Goal: Task Accomplishment & Management: Use online tool/utility

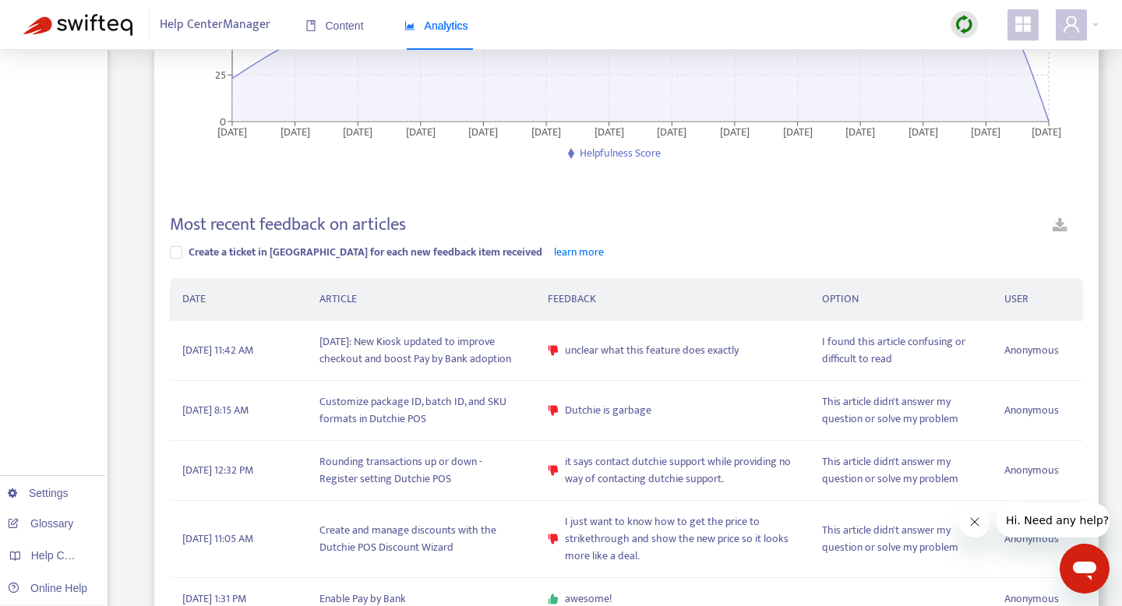
scroll to position [307, 0]
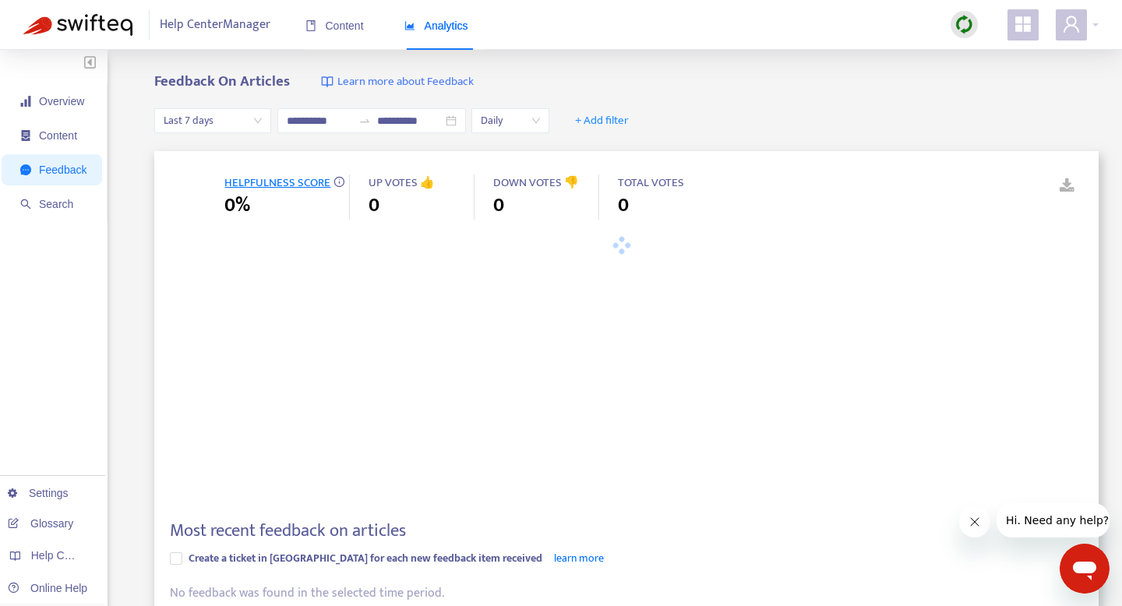
type input "**********"
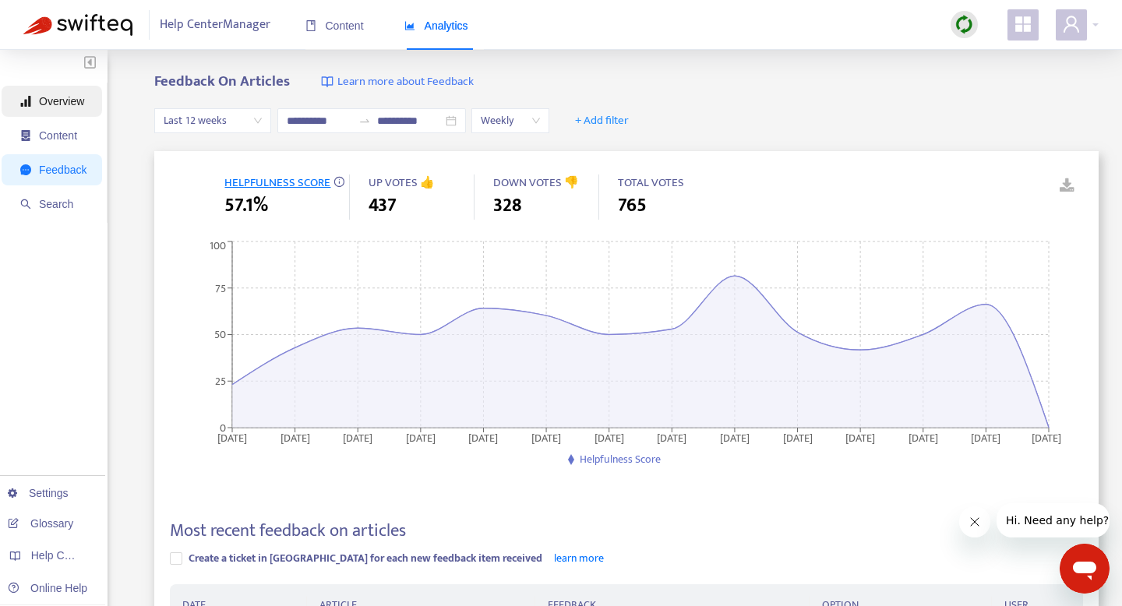
click at [65, 103] on span "Overview" at bounding box center [61, 101] width 45 height 12
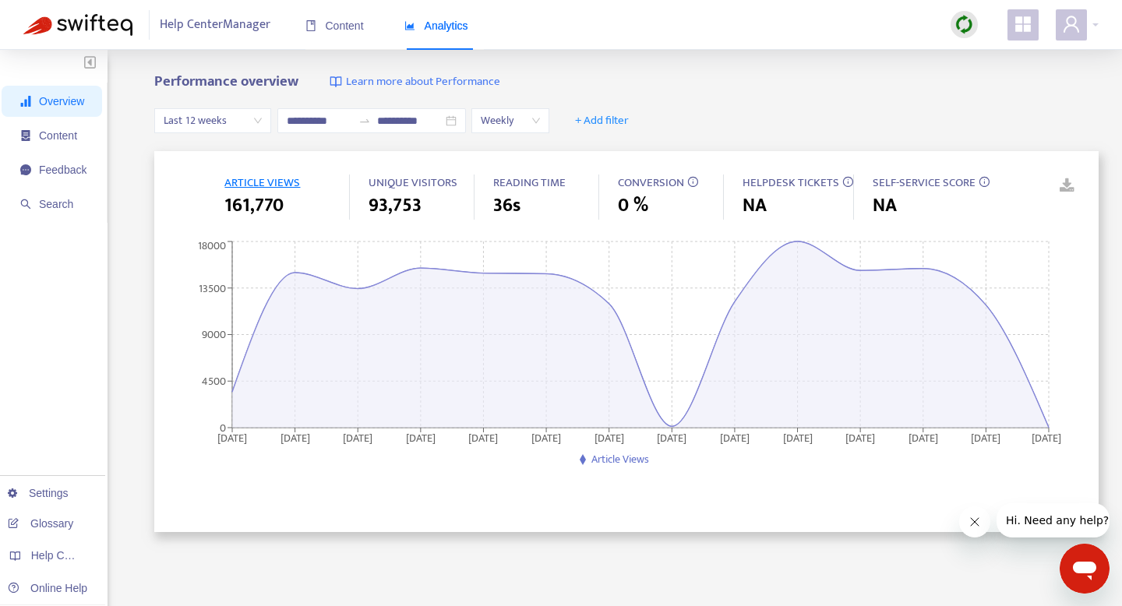
click at [962, 29] on img at bounding box center [964, 24] width 19 height 19
click at [1001, 52] on link "Quick Sync" at bounding box center [996, 57] width 66 height 18
click at [333, 30] on span "Content" at bounding box center [334, 25] width 58 height 12
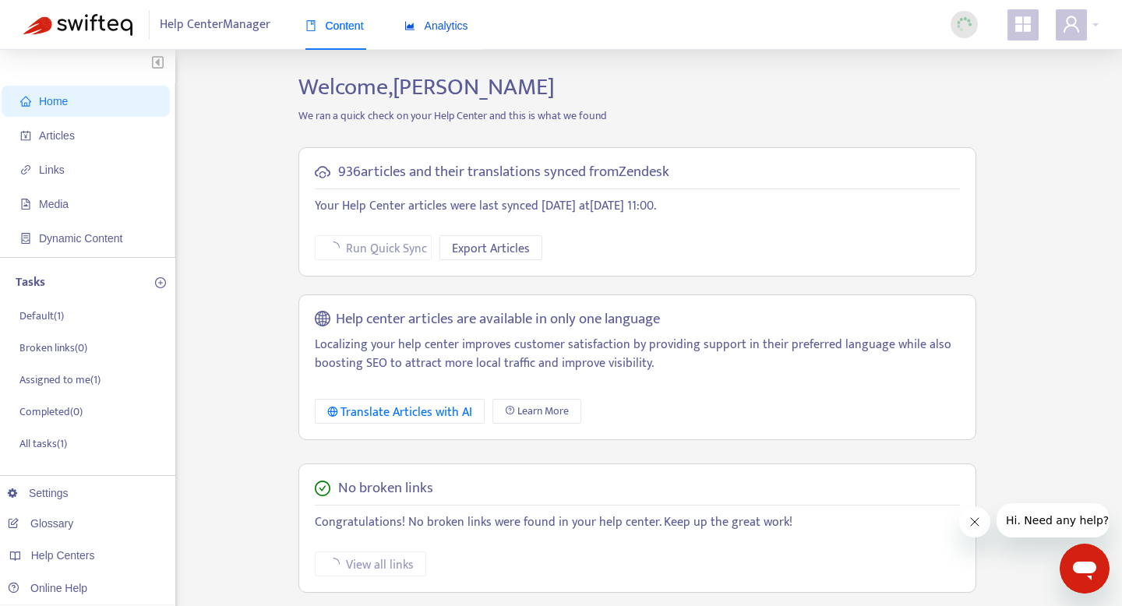
click at [458, 20] on span "Analytics" at bounding box center [436, 25] width 64 height 12
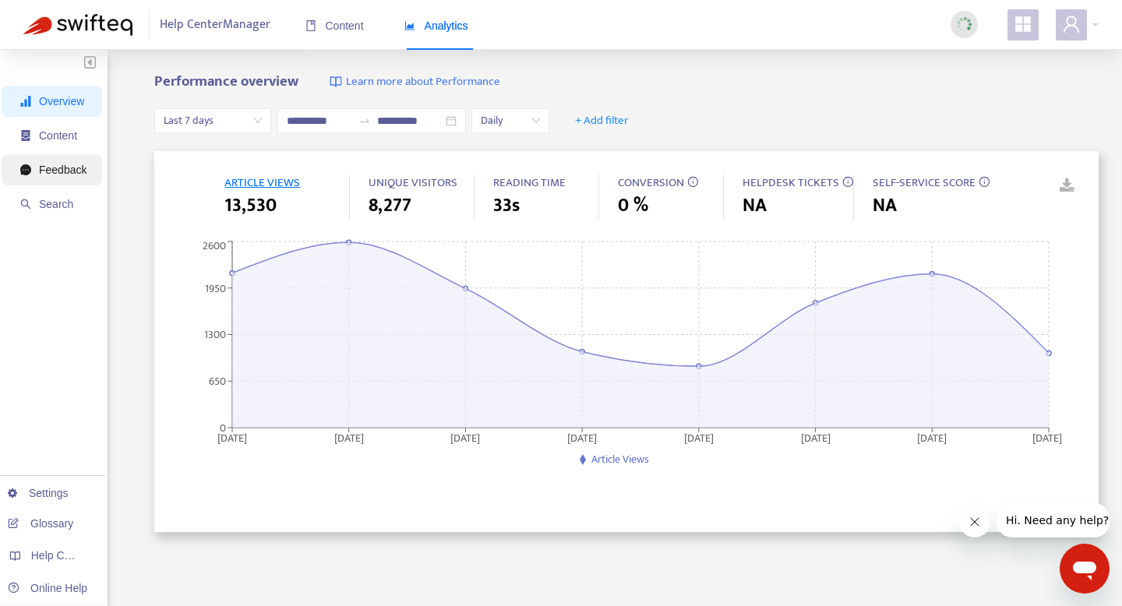
click at [63, 171] on span "Feedback" at bounding box center [63, 170] width 48 height 12
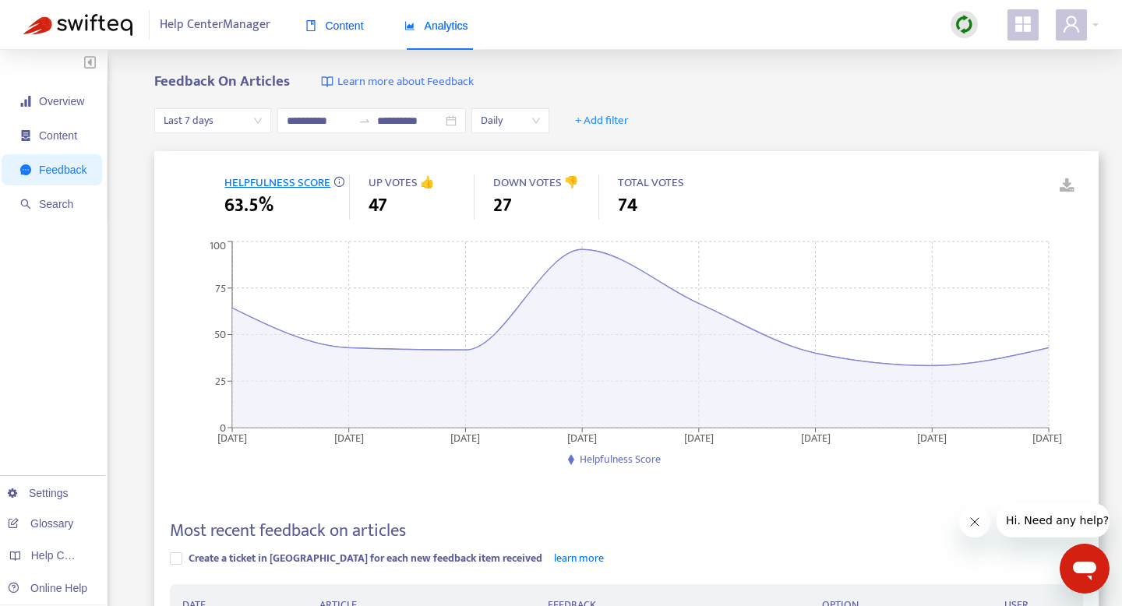
click at [338, 24] on span "Content" at bounding box center [334, 25] width 58 height 12
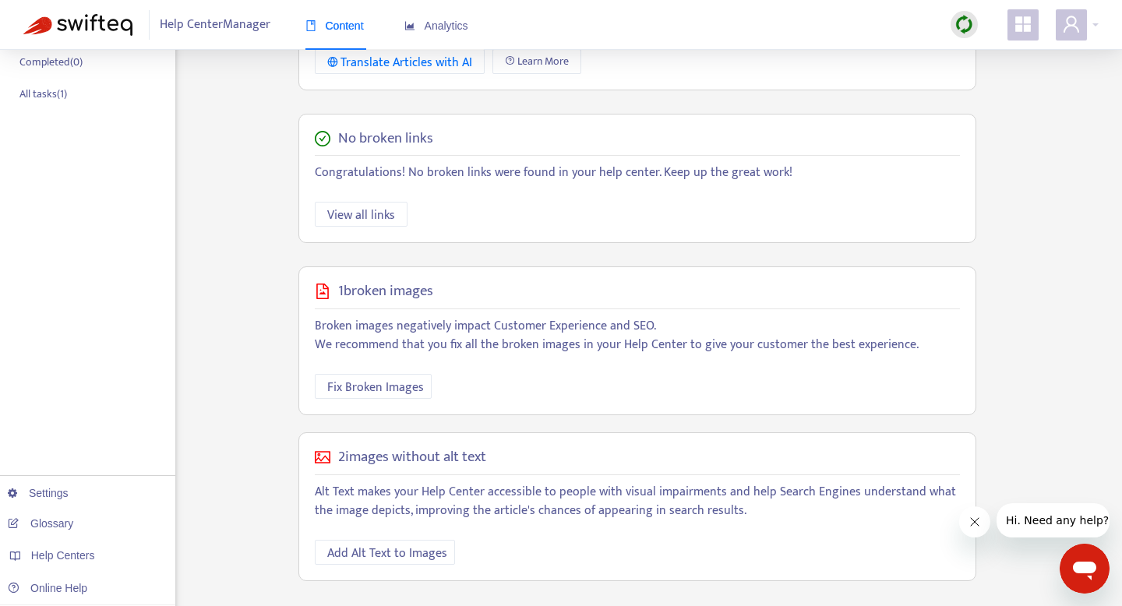
scroll to position [379, 0]
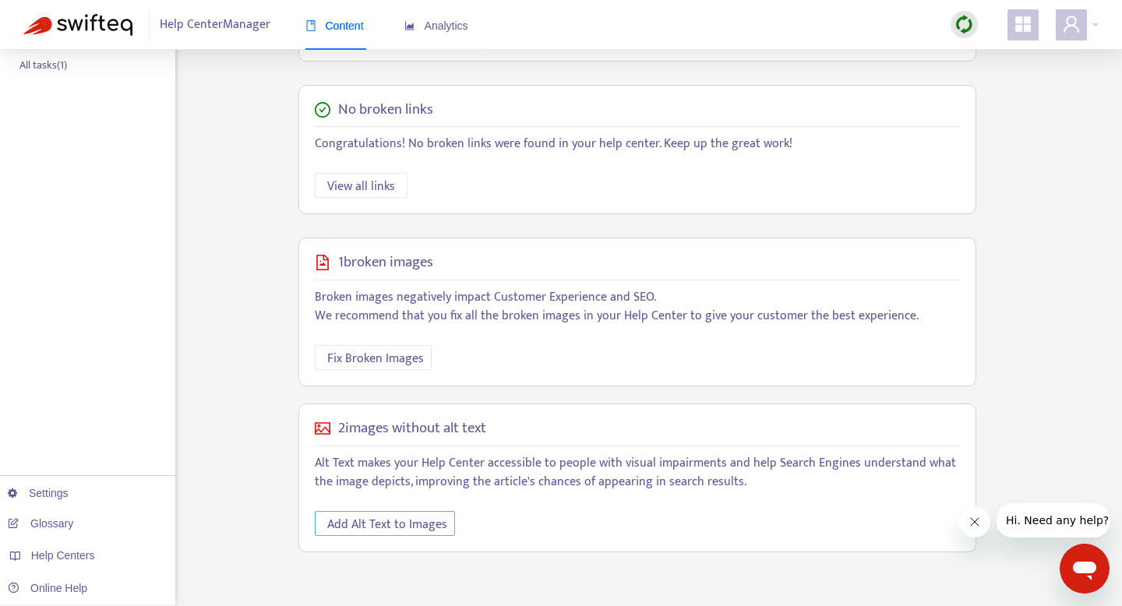
click at [383, 528] on span "Add Alt Text to Images" at bounding box center [387, 524] width 120 height 19
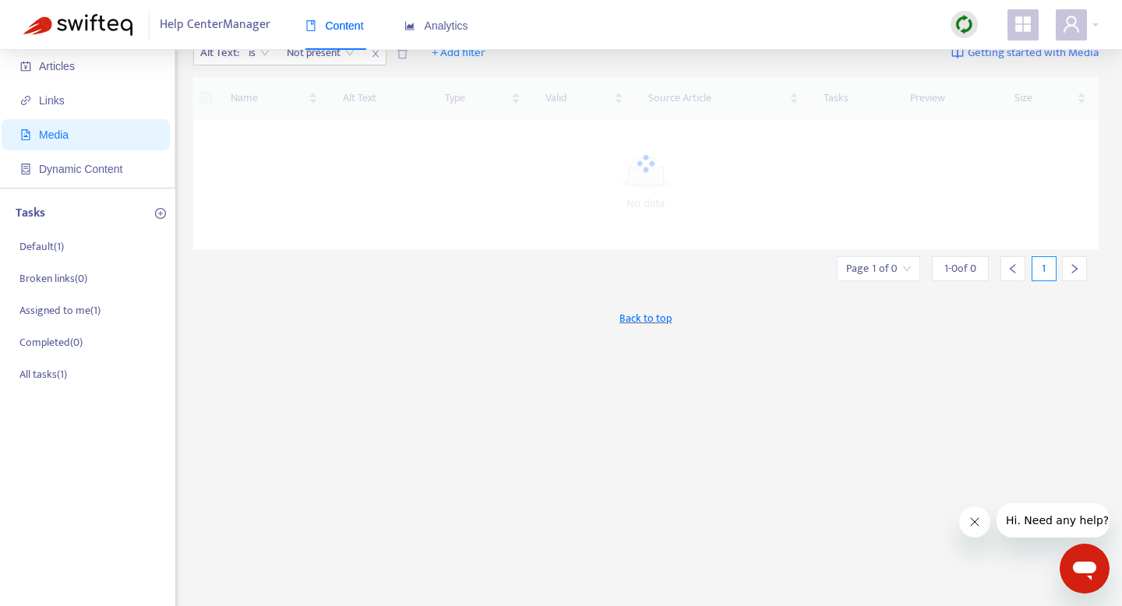
scroll to position [0, 0]
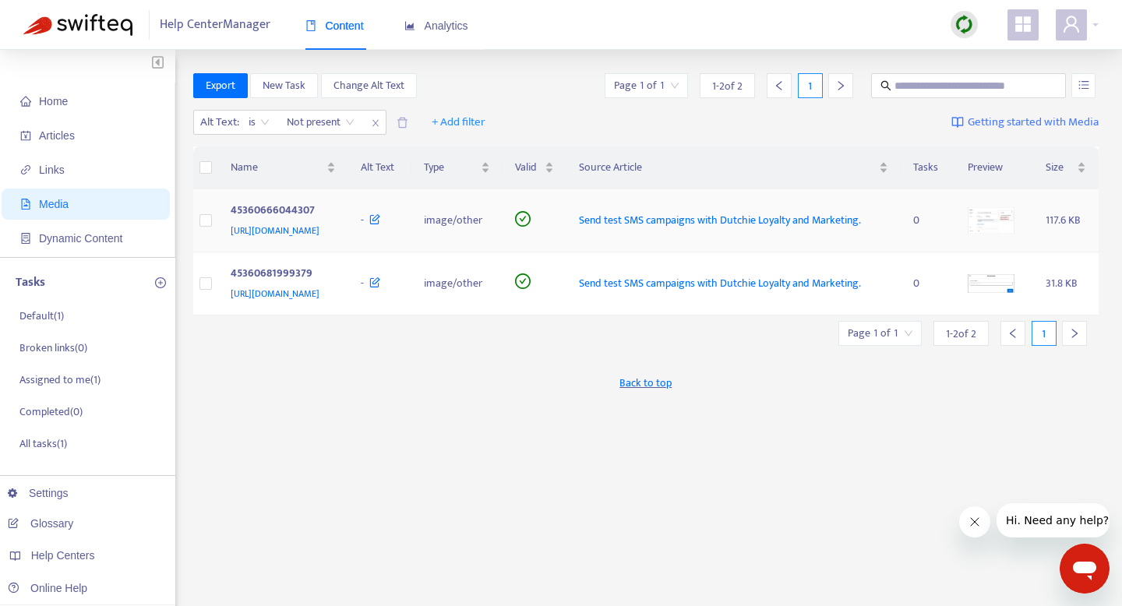
click at [1015, 234] on img at bounding box center [991, 220] width 47 height 26
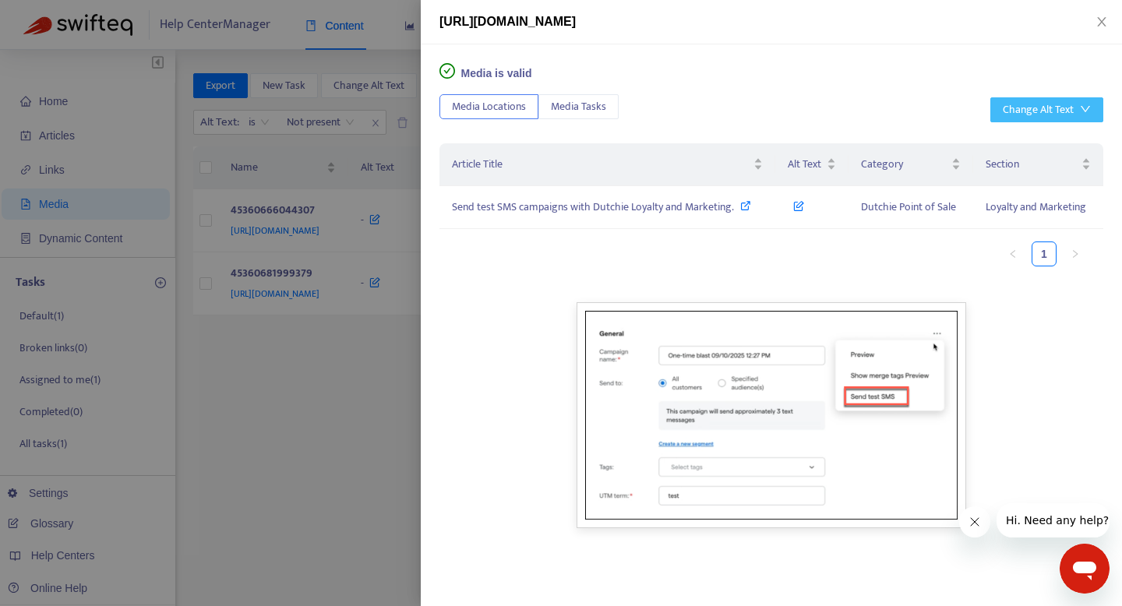
click at [1097, 105] on button "Change Alt Text" at bounding box center [1047, 109] width 113 height 25
click at [1022, 161] on span "Generate with AI" at bounding box center [1047, 165] width 88 height 17
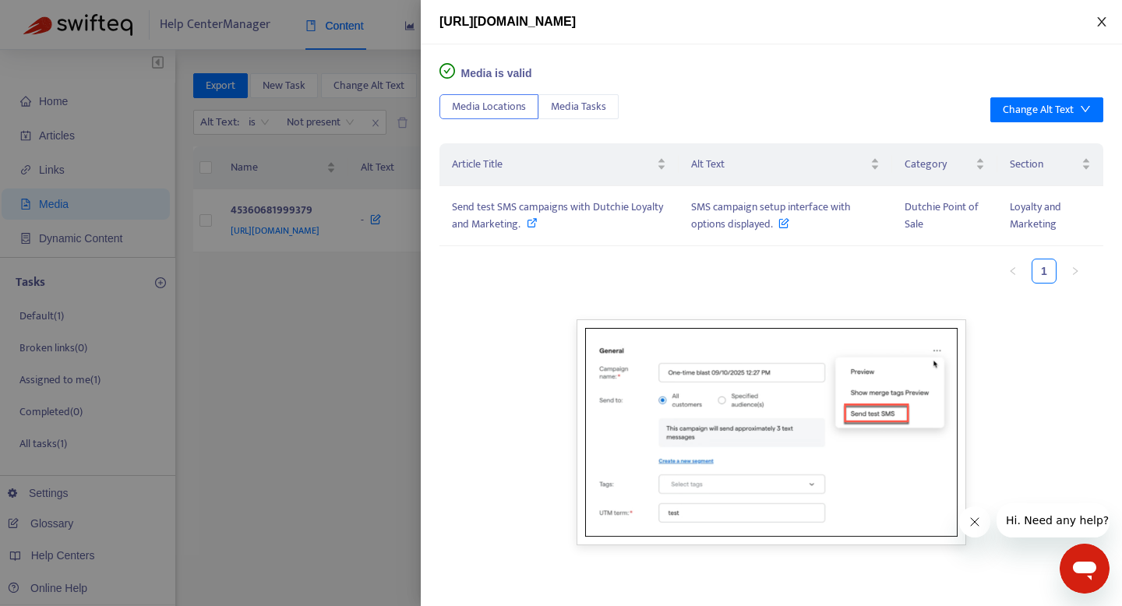
click at [1106, 22] on icon "close" at bounding box center [1102, 22] width 12 height 12
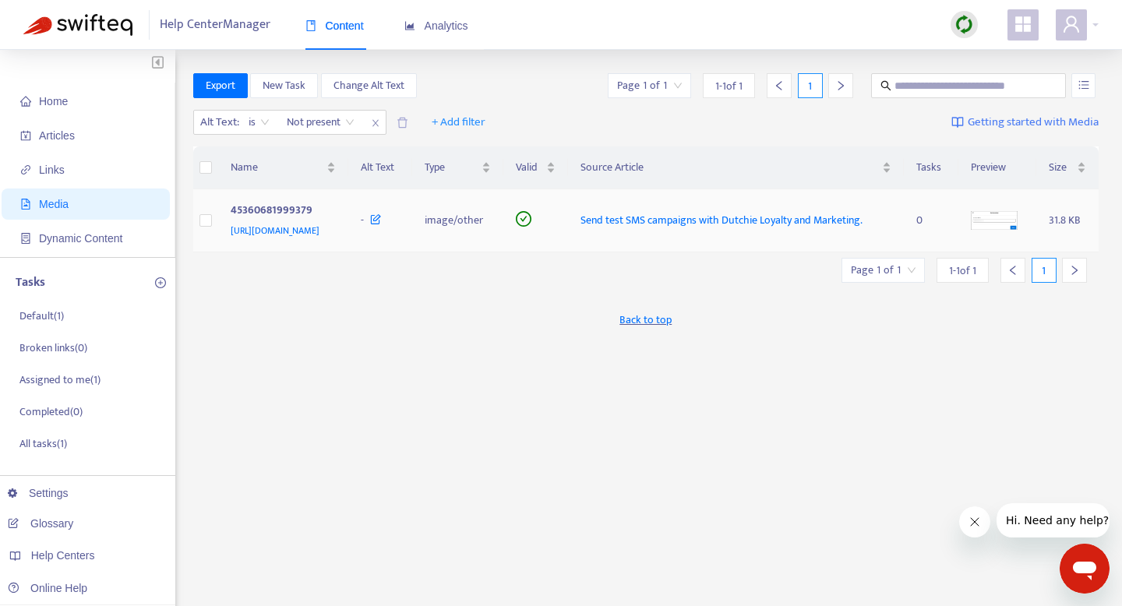
click at [1001, 230] on img at bounding box center [994, 220] width 47 height 19
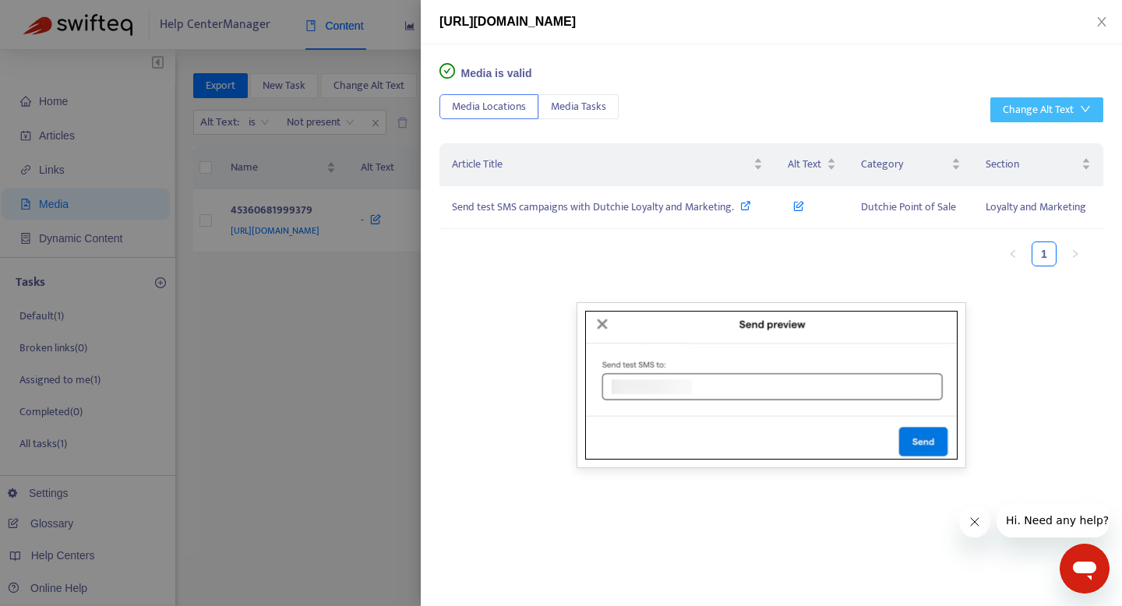
click at [1068, 108] on div "Change Alt Text" at bounding box center [1038, 109] width 71 height 17
click at [1047, 159] on span "Generate with AI" at bounding box center [1047, 165] width 88 height 17
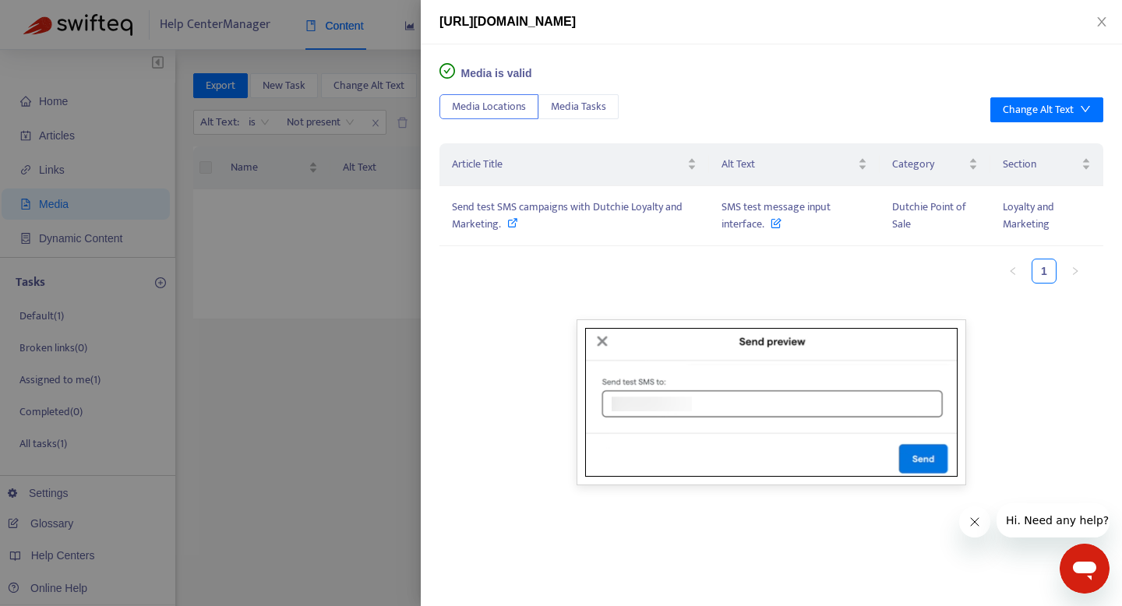
click at [354, 457] on div at bounding box center [561, 303] width 1122 height 606
